Goal: Transaction & Acquisition: Purchase product/service

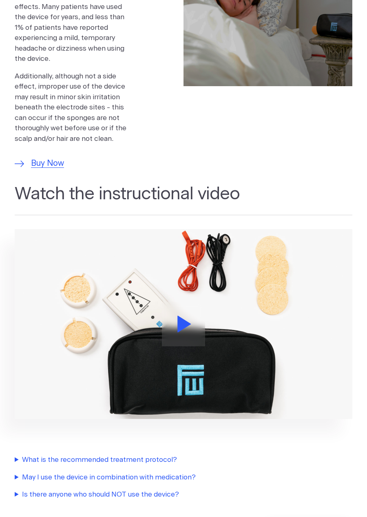
scroll to position [710, 0]
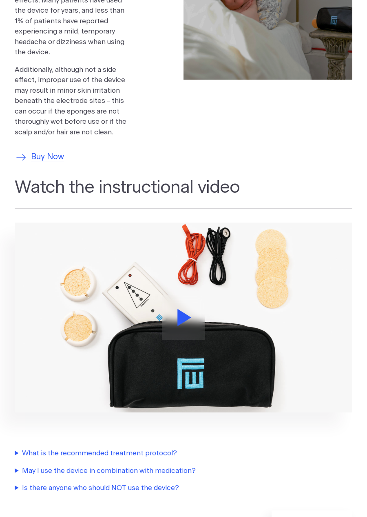
click at [50, 151] on span "Buy Now" at bounding box center [47, 157] width 33 height 12
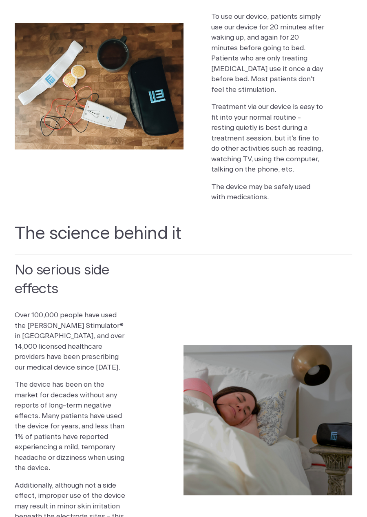
scroll to position [0, 0]
